Goal: Find contact information: Find contact information

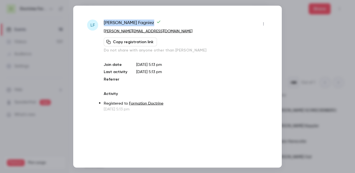
scroll to position [76, 0]
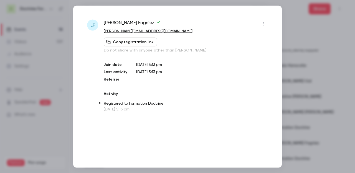
click at [54, 46] on div at bounding box center [177, 86] width 355 height 173
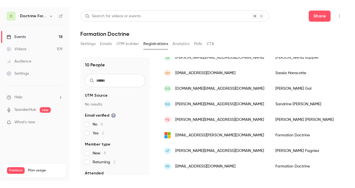
scroll to position [0, 0]
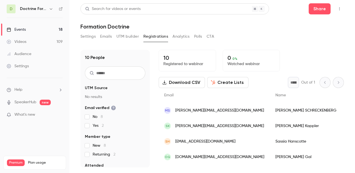
click at [47, 9] on div "Doctrine Formation Avocats" at bounding box center [37, 9] width 34 height 7
click at [51, 7] on icon "button" at bounding box center [51, 9] width 4 height 4
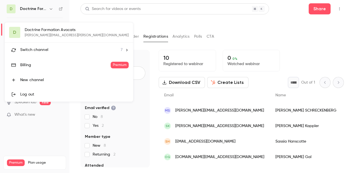
click at [40, 49] on span "Switch channel" at bounding box center [34, 50] width 28 height 6
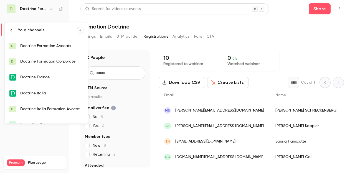
click at [116, 25] on div at bounding box center [177, 86] width 355 height 173
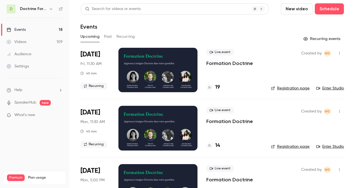
click at [52, 8] on icon "button" at bounding box center [51, 9] width 4 height 4
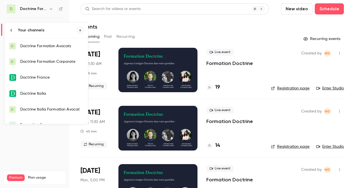
click at [62, 44] on div "Doctrine Formation Avocats" at bounding box center [51, 46] width 63 height 6
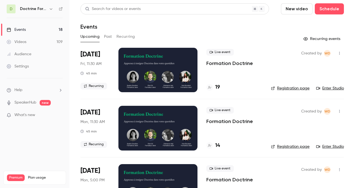
click at [107, 37] on button "Past" at bounding box center [108, 36] width 8 height 9
click at [219, 87] on h4 "11" at bounding box center [217, 86] width 4 height 7
click at [288, 88] on link "Registration page" at bounding box center [286, 88] width 39 height 6
click at [217, 89] on h4 "11" at bounding box center [217, 86] width 4 height 7
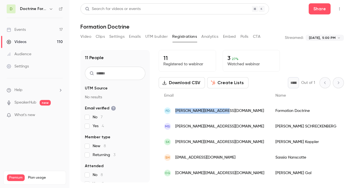
drag, startPoint x: 231, startPoint y: 112, endPoint x: 170, endPoint y: 110, distance: 61.0
click at [170, 110] on div "FD [EMAIL_ADDRESS][DOMAIN_NAME]" at bounding box center [214, 111] width 111 height 16
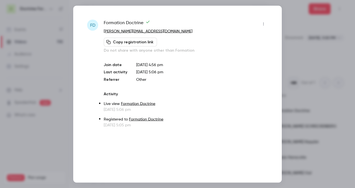
copy div "[PERSON_NAME][EMAIL_ADDRESS][DOMAIN_NAME]"
click at [41, 30] on div at bounding box center [177, 94] width 355 height 188
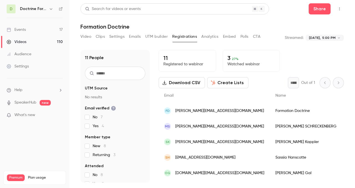
click at [103, 35] on button "Clips" at bounding box center [100, 36] width 9 height 9
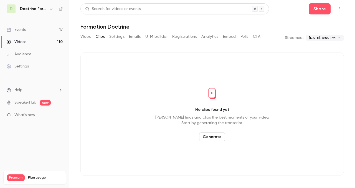
click at [80, 34] on button "Video" at bounding box center [85, 36] width 11 height 9
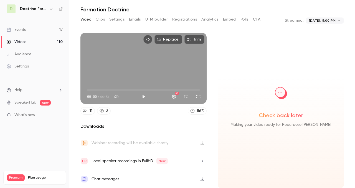
click at [104, 114] on link "3" at bounding box center [104, 110] width 14 height 7
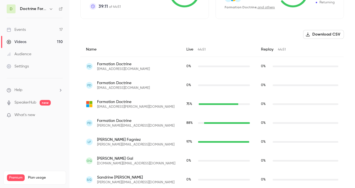
scroll to position [175, 0]
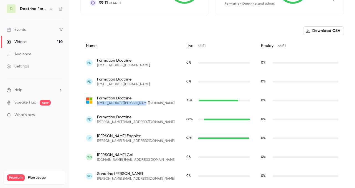
drag, startPoint x: 145, startPoint y: 105, endPoint x: 97, endPoint y: 105, distance: 48.2
click at [97, 105] on div "Formation Doctrine [EMAIL_ADDRESS][PERSON_NAME][DOMAIN_NAME]" at bounding box center [130, 100] width 89 height 10
copy span "[EMAIL_ADDRESS][PERSON_NAME][DOMAIN_NAME]"
